Goal: Navigation & Orientation: Find specific page/section

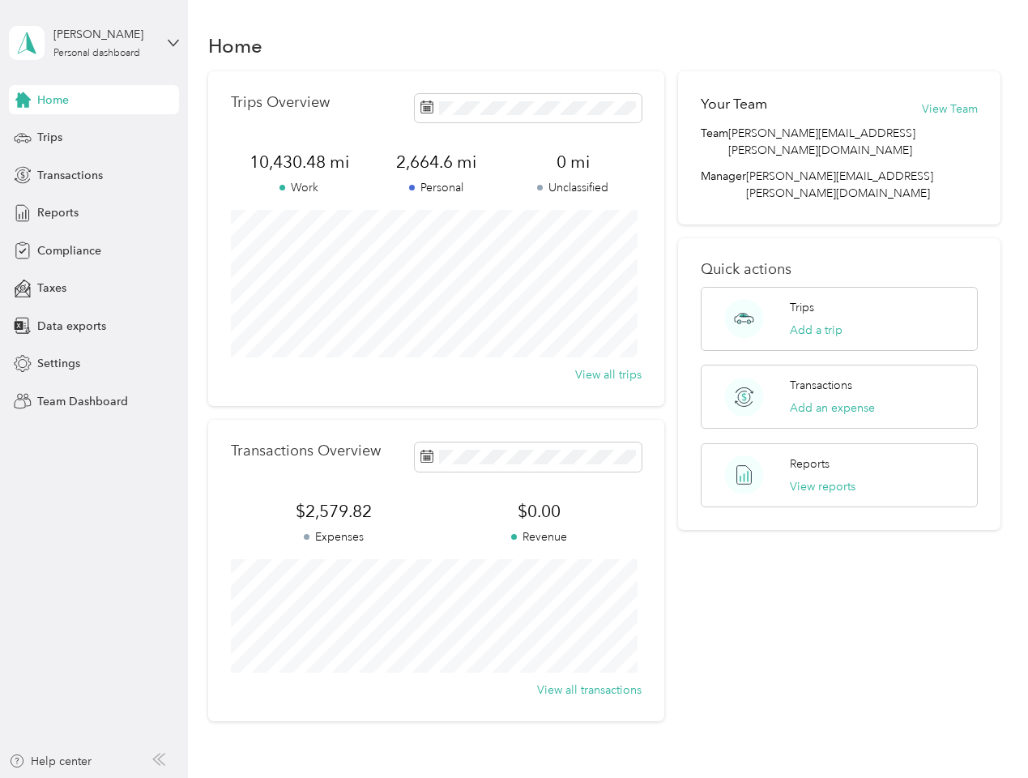
click at [514, 389] on div "Trips Overview 10,430.48 mi Work 2,664.6 mi Personal 0 mi Unclassified View all…" at bounding box center [436, 238] width 456 height 335
click at [94, 43] on div "[PERSON_NAME]" at bounding box center [103, 34] width 101 height 17
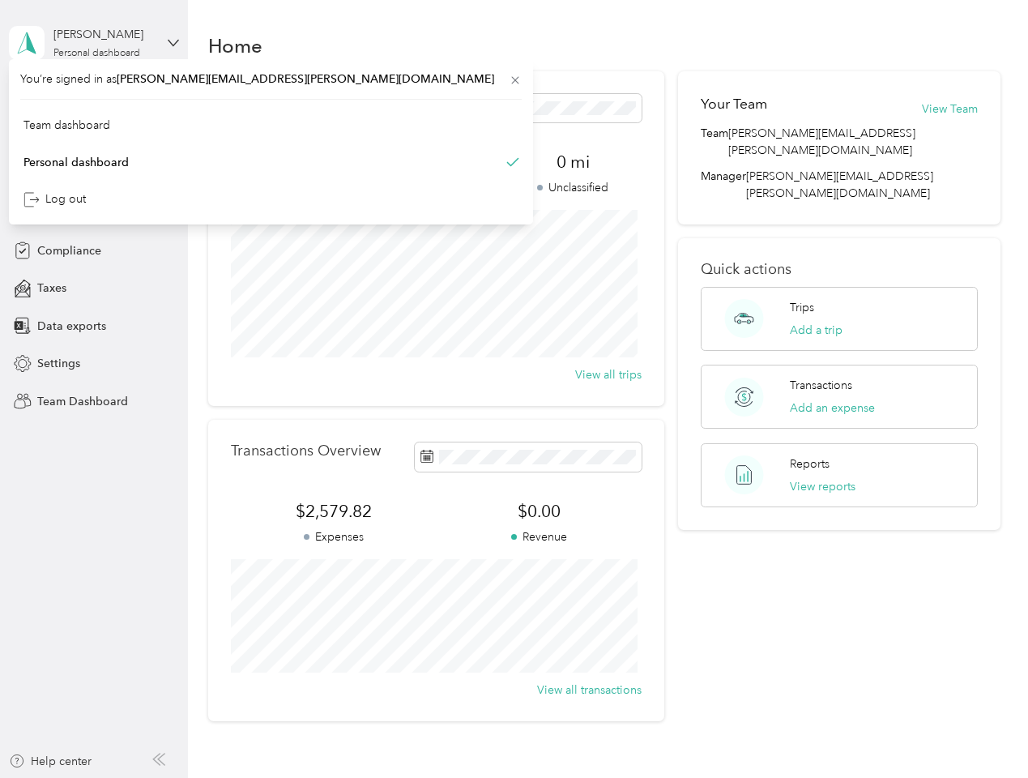
click at [94, 100] on div "You’re signed in as [PERSON_NAME][EMAIL_ADDRESS][PERSON_NAME][DOMAIN_NAME] Team…" at bounding box center [271, 141] width 524 height 165
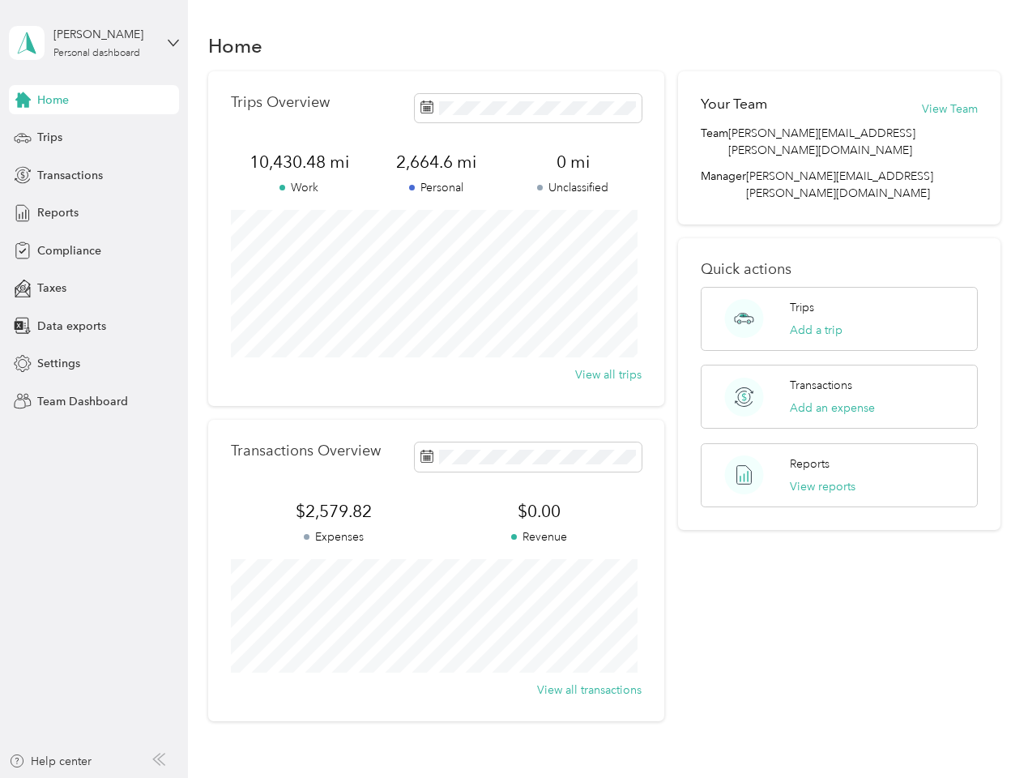
click at [23, 100] on div "You’re signed in as [PERSON_NAME][EMAIL_ADDRESS][PERSON_NAME][DOMAIN_NAME] Team…" at bounding box center [271, 141] width 524 height 165
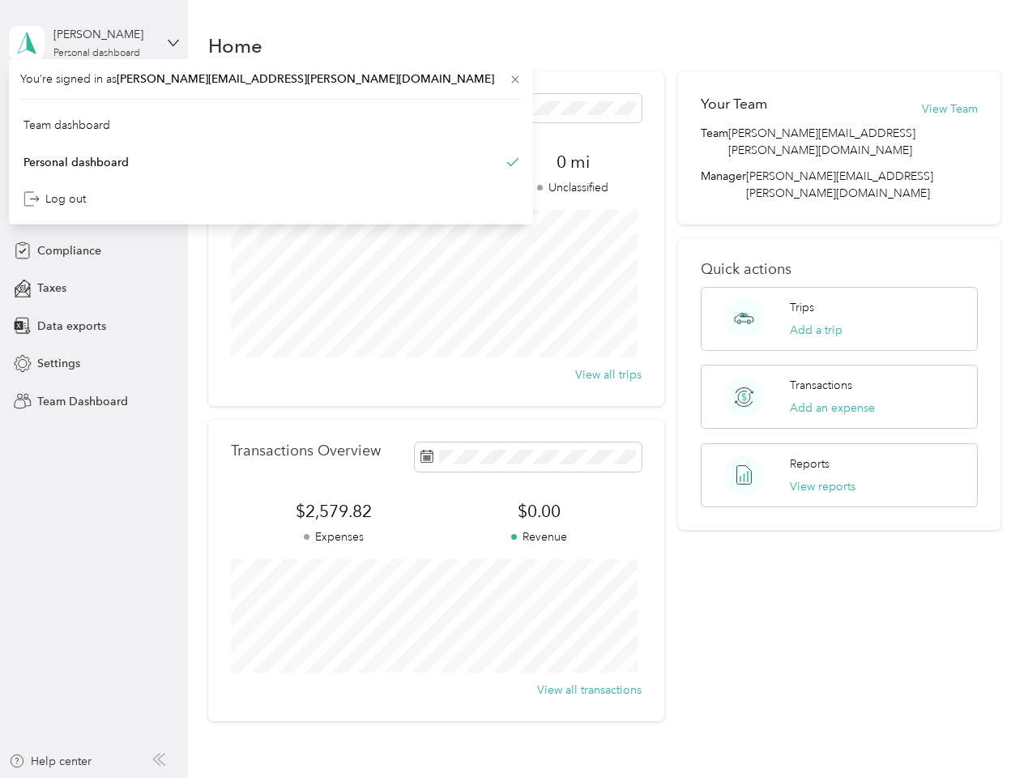
click at [94, 138] on div "Trips" at bounding box center [94, 137] width 170 height 29
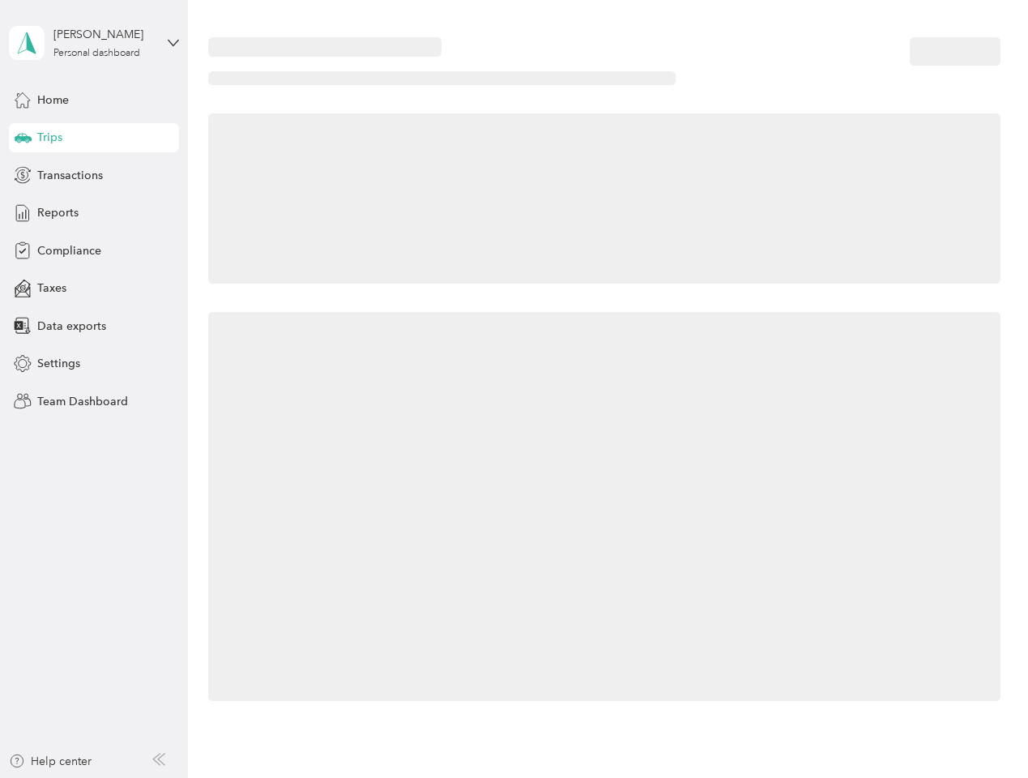
click at [23, 138] on icon at bounding box center [23, 137] width 17 height 8
click at [94, 175] on span "Transactions" at bounding box center [70, 175] width 66 height 17
click at [23, 175] on icon at bounding box center [23, 175] width 18 height 18
click at [94, 213] on div "Reports" at bounding box center [94, 212] width 170 height 29
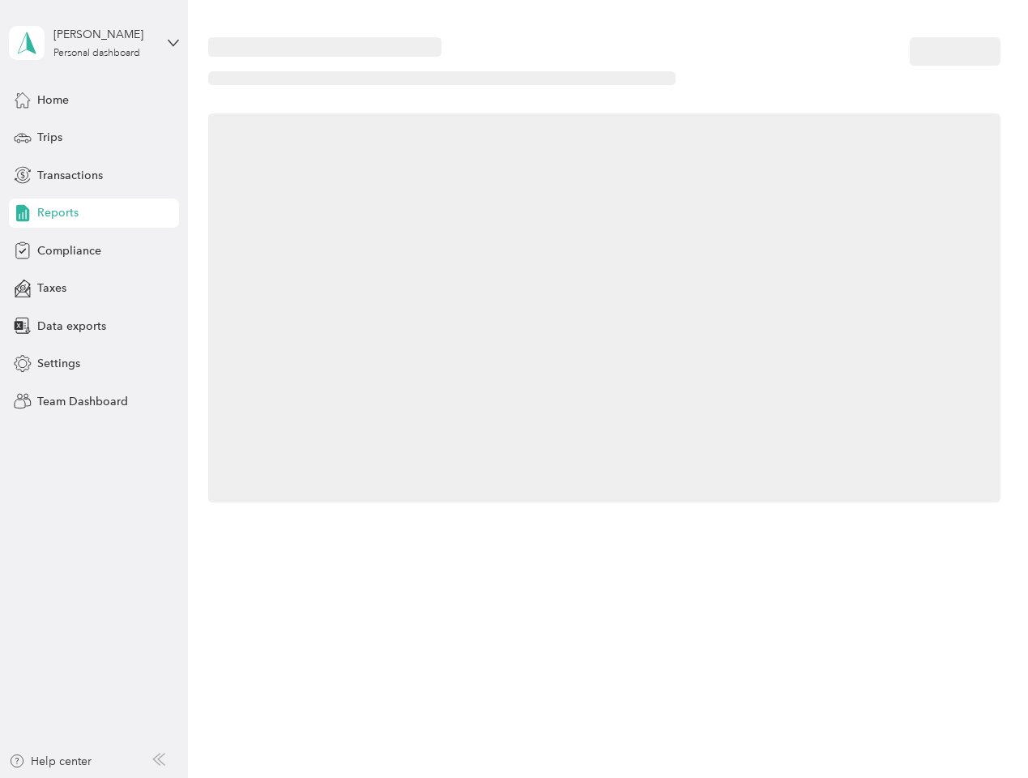
click at [23, 213] on icon at bounding box center [23, 213] width 18 height 18
